Goal: Task Accomplishment & Management: Use online tool/utility

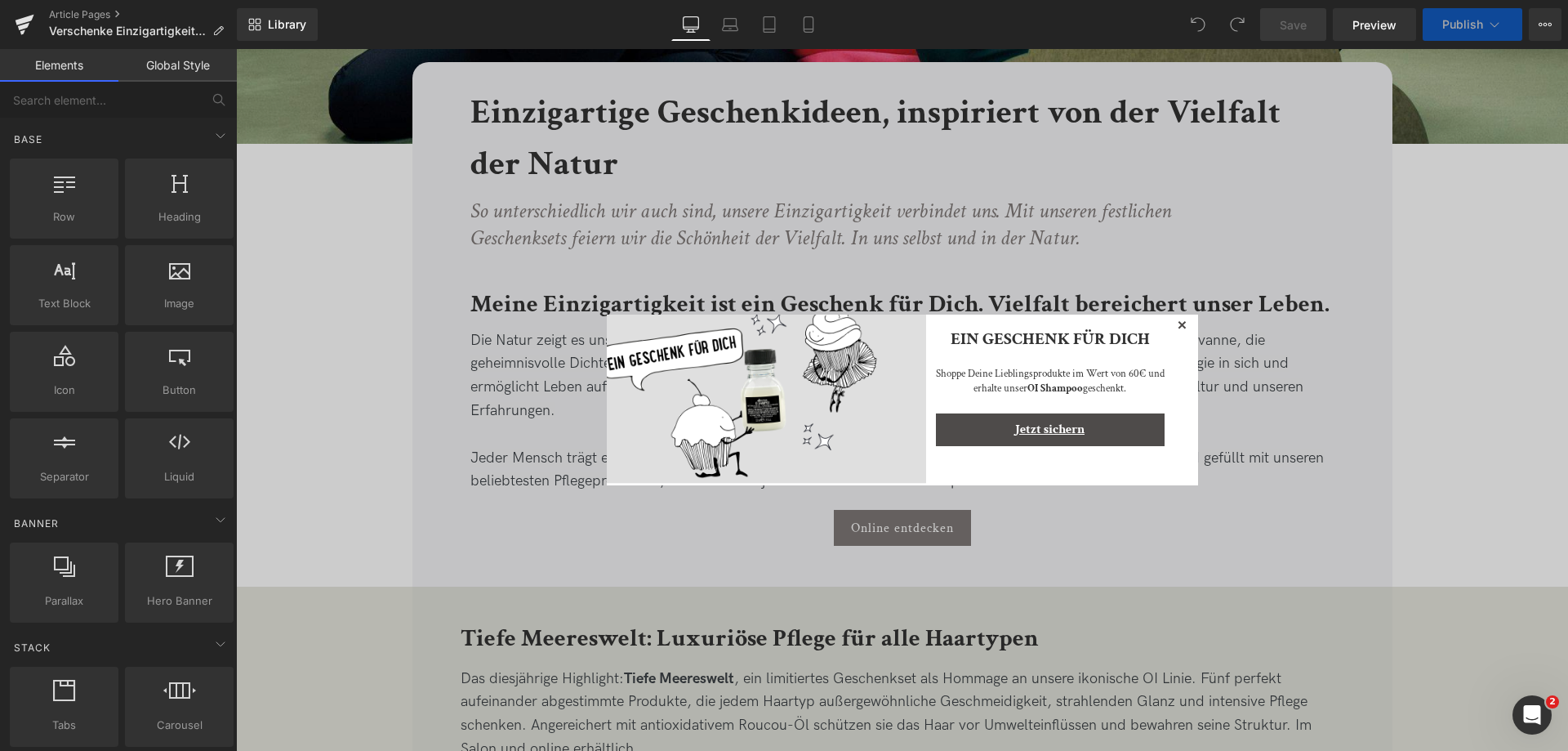
scroll to position [817, 0]
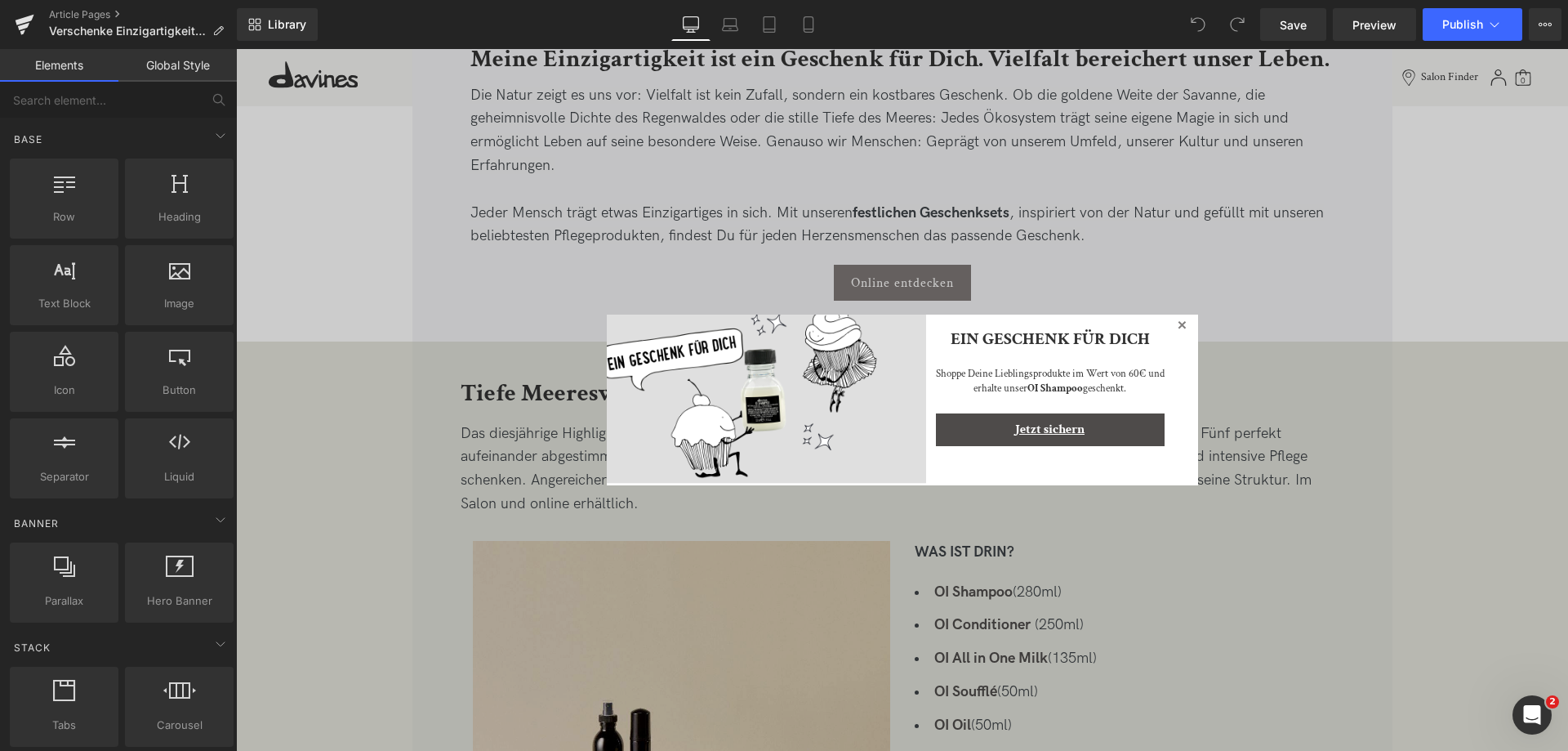
click at [1181, 330] on icon at bounding box center [1181, 325] width 20 height 20
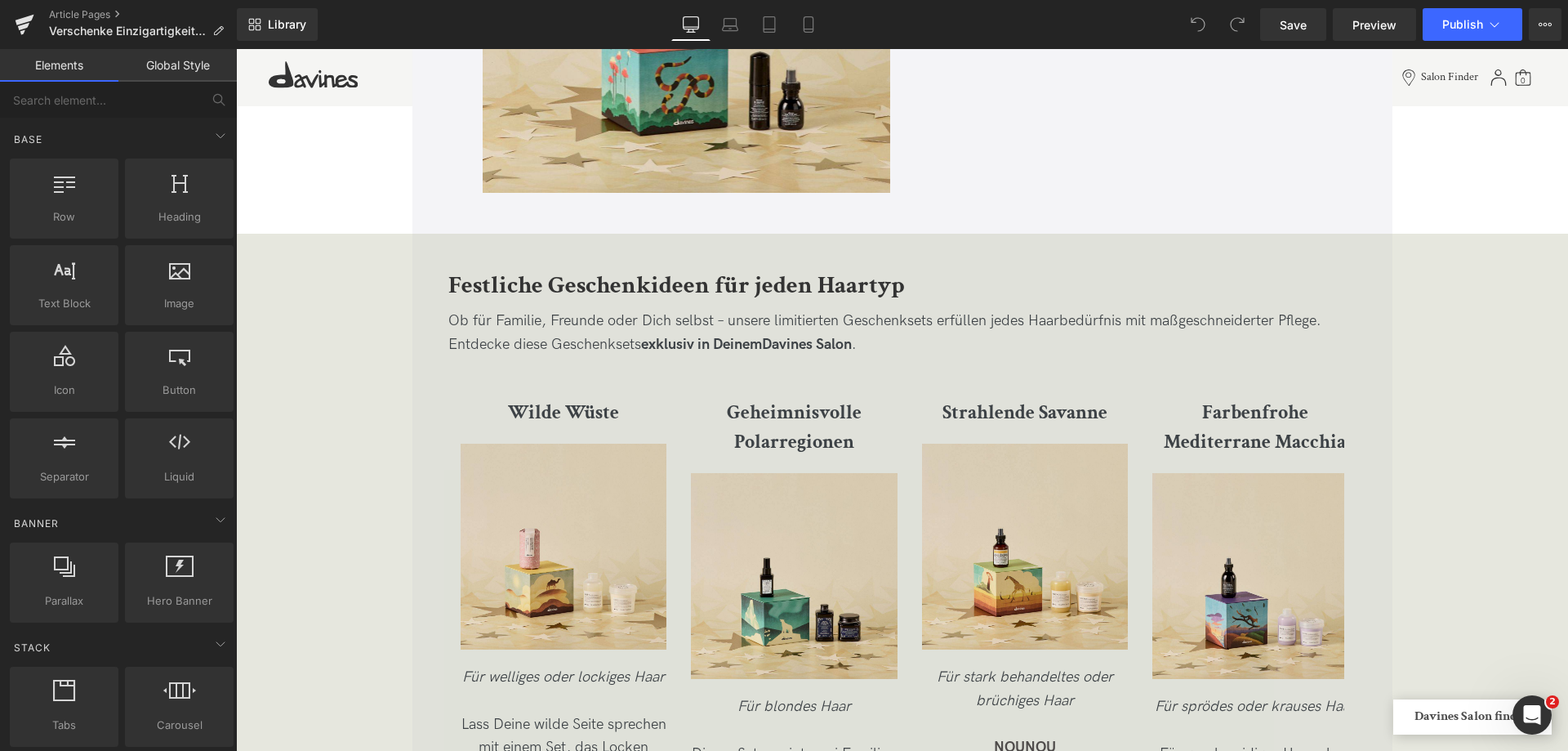
scroll to position [2452, 0]
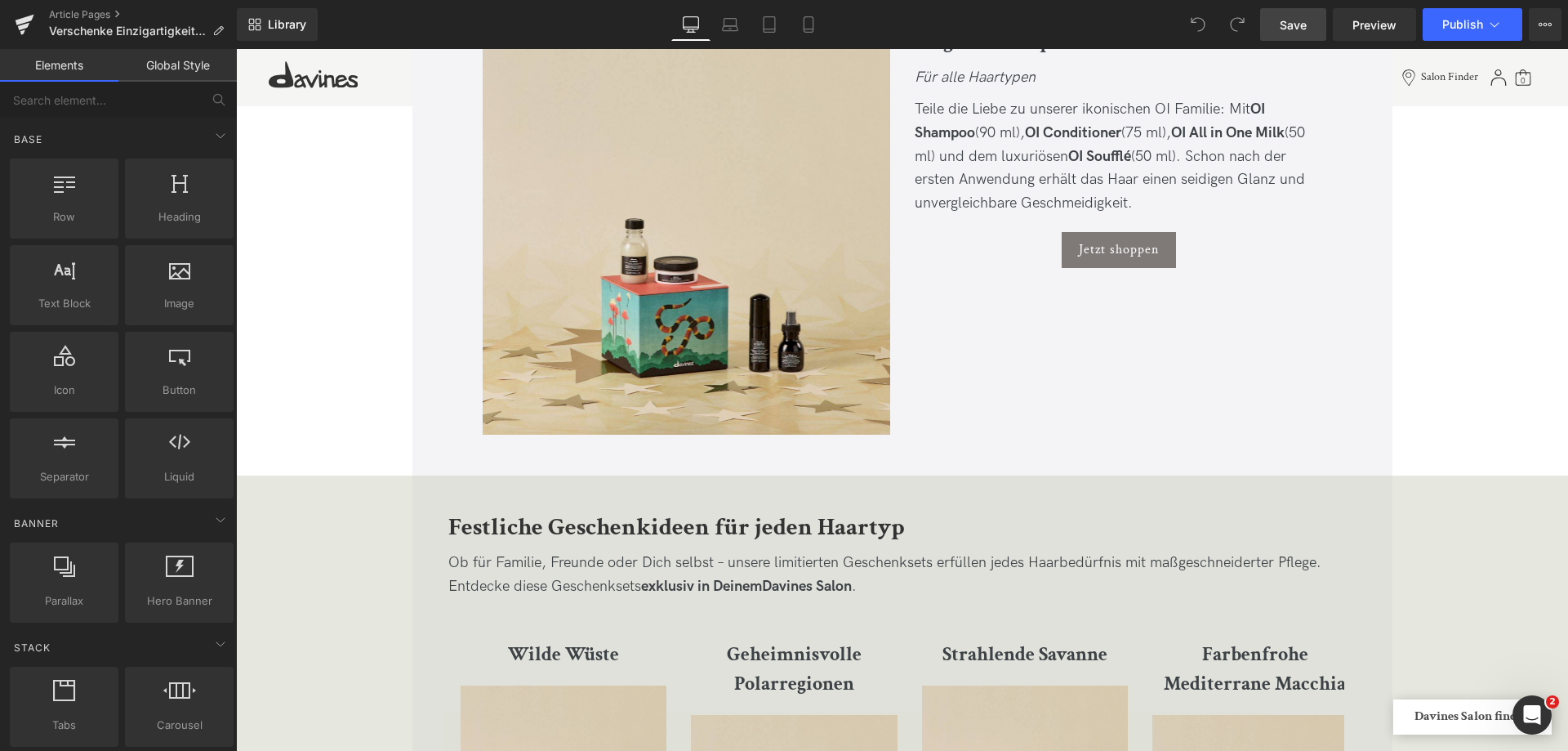
click at [1285, 22] on span "Save" at bounding box center [1293, 25] width 27 height 17
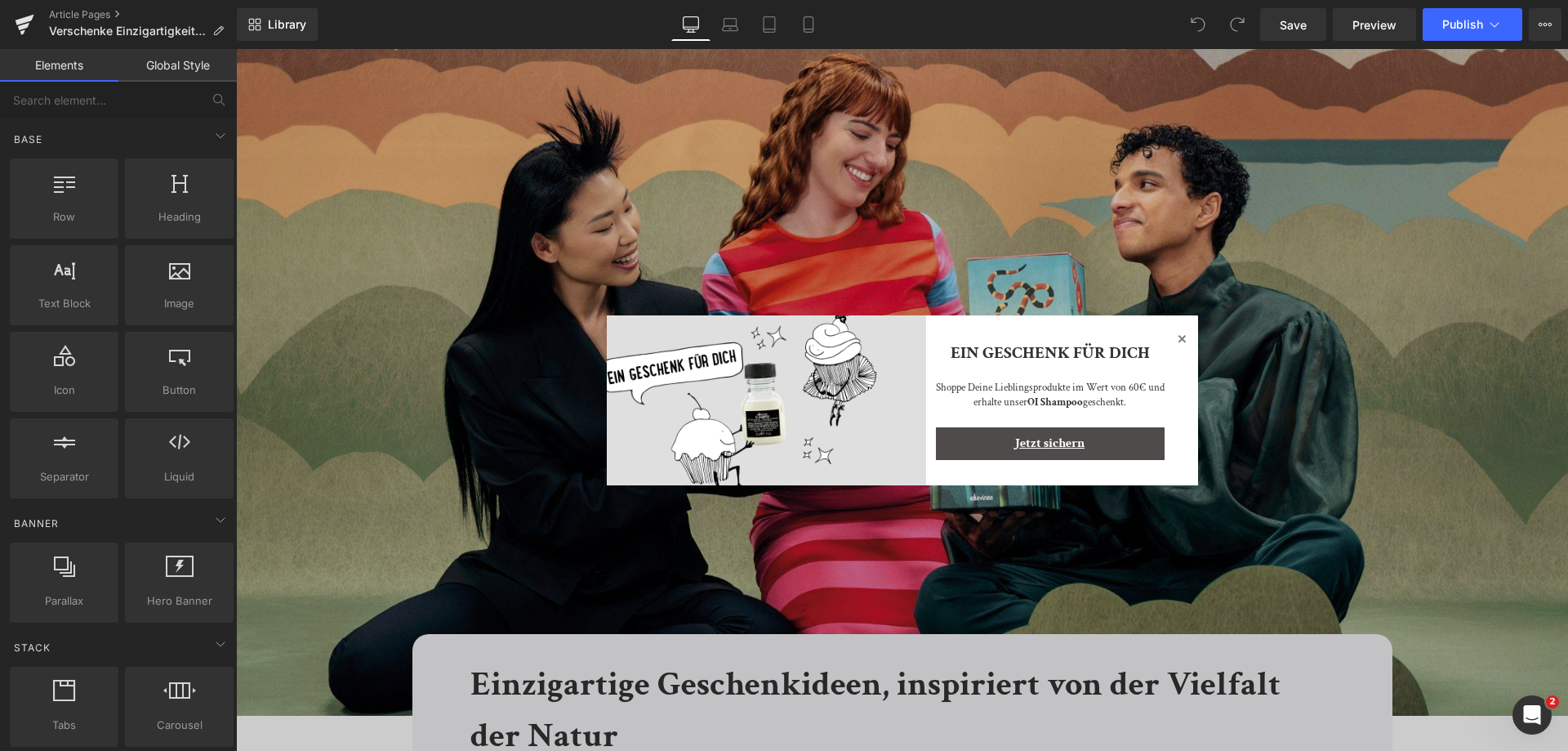
click at [1175, 333] on icon at bounding box center [1181, 338] width 20 height 20
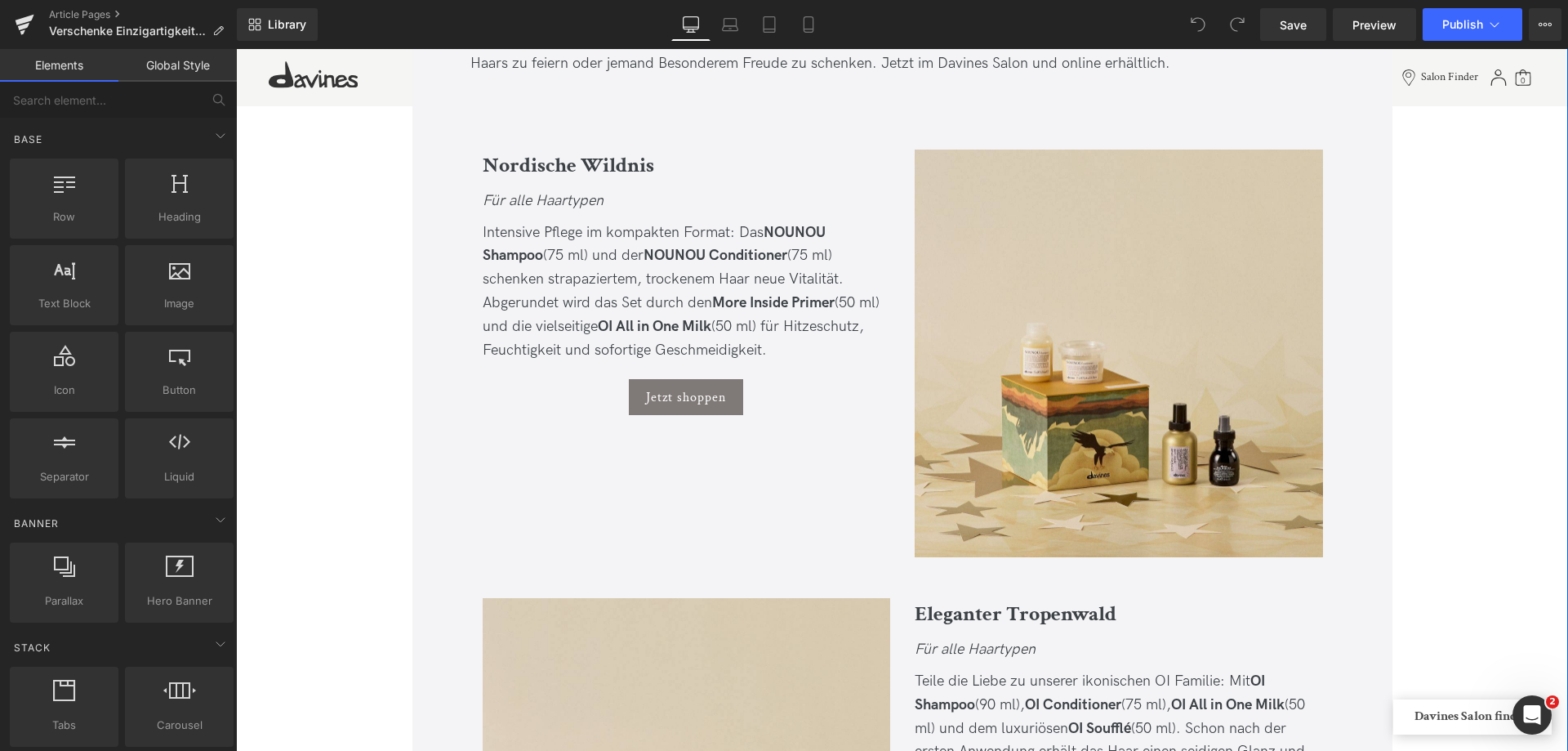
scroll to position [1798, 0]
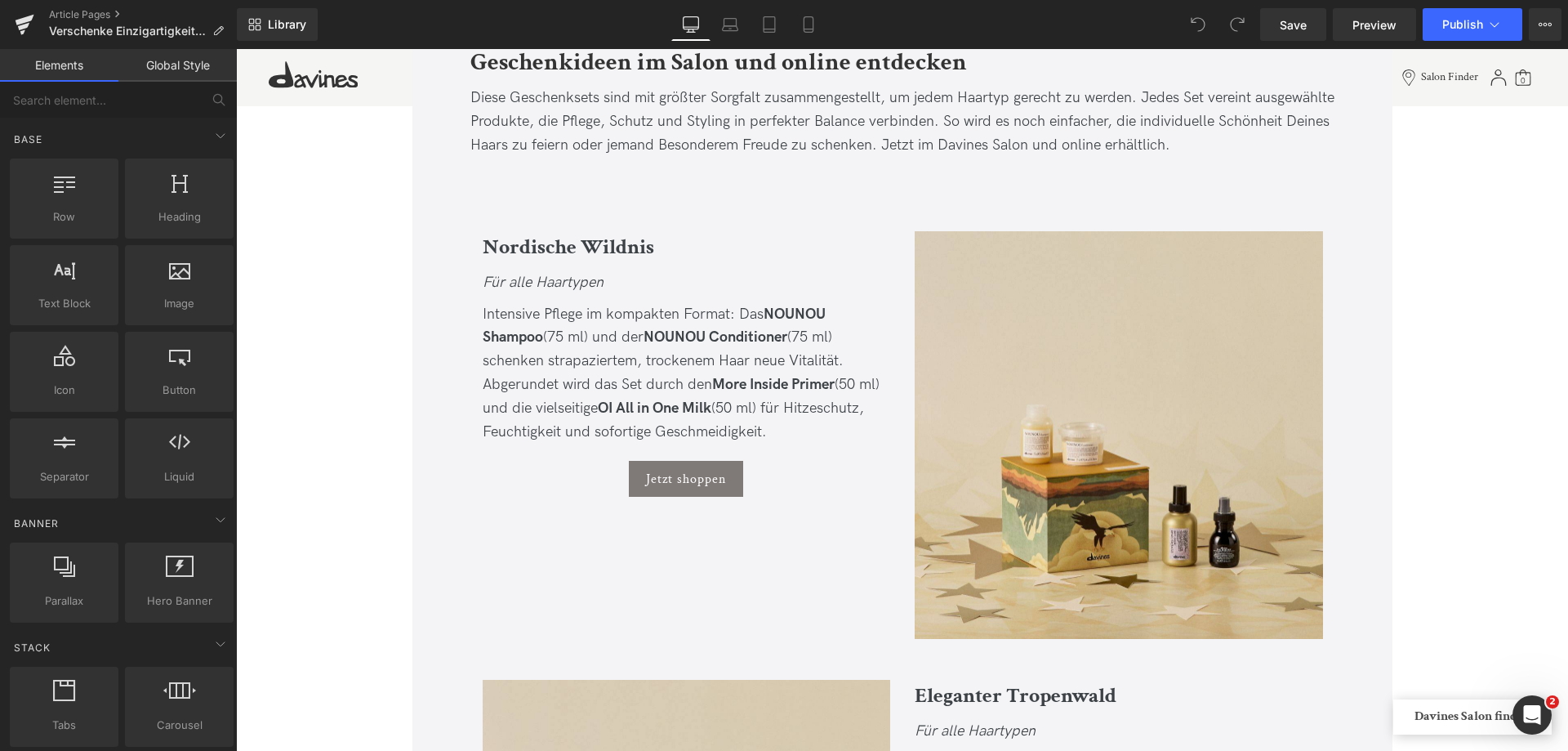
click at [90, 8] on div "Article Pages Verschenke Einzigartigkeit, inspiriert von der Vielfalt der Natur" at bounding box center [118, 25] width 237 height 49
click at [89, 8] on div "Article Pages Verschenke Einzigartigkeit, inspiriert von der Vielfalt der Natur" at bounding box center [118, 25] width 237 height 49
click at [87, 9] on link "Article Pages" at bounding box center [142, 15] width 188 height 13
